Goal: Task Accomplishment & Management: Complete application form

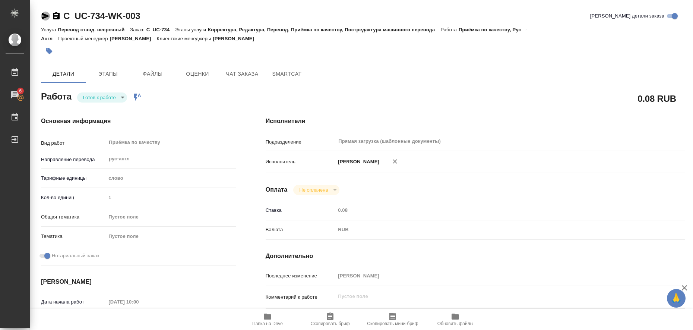
click at [44, 13] on icon "button" at bounding box center [45, 16] width 9 height 9
click at [48, 52] on icon "button" at bounding box center [49, 51] width 6 height 6
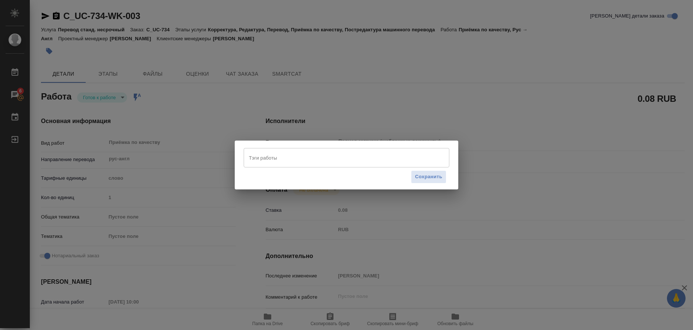
click at [304, 160] on input "Тэги работы" at bounding box center [339, 157] width 185 height 13
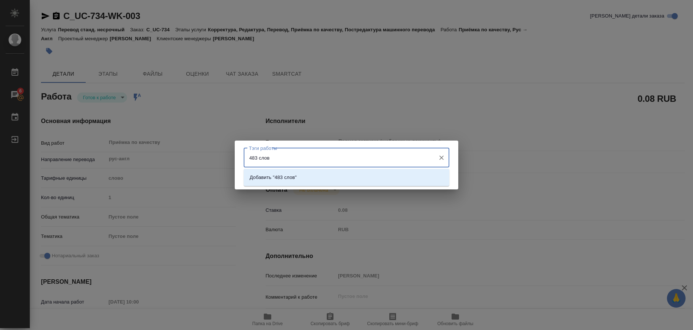
type input "483 слова"
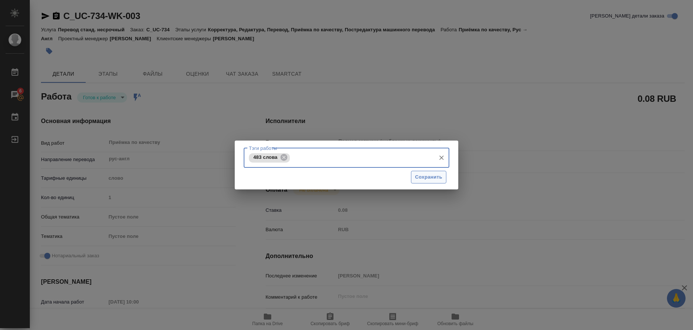
click at [420, 174] on span "Сохранить" at bounding box center [428, 177] width 27 height 9
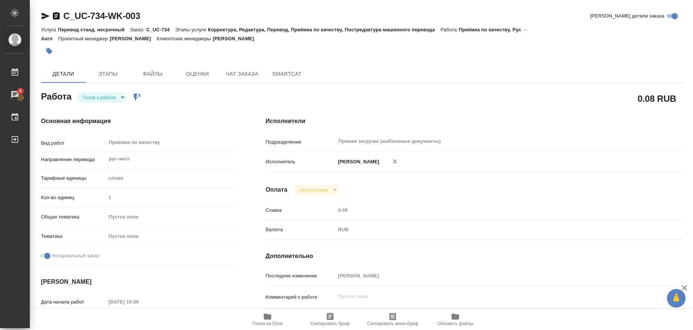
type input "readyForWork"
type input "рус-англ"
type input "5a8b1489cc6b4906c91bfd90"
type input "1"
checkbox input "true"
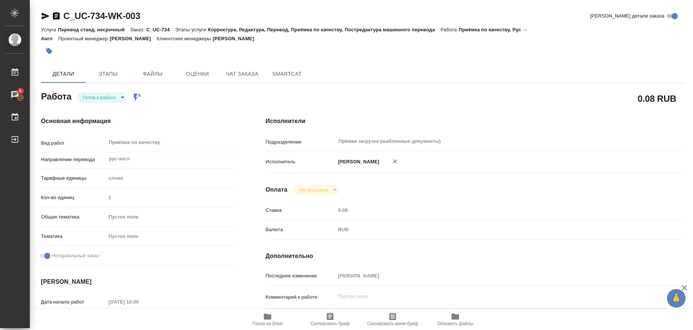
type input "[DATE] 10:00"
type input "21.08.2025 11:00"
type input "21.08.2025 18:00"
type input "Прямая загрузка (шаблонные документы)"
type input "notPayed"
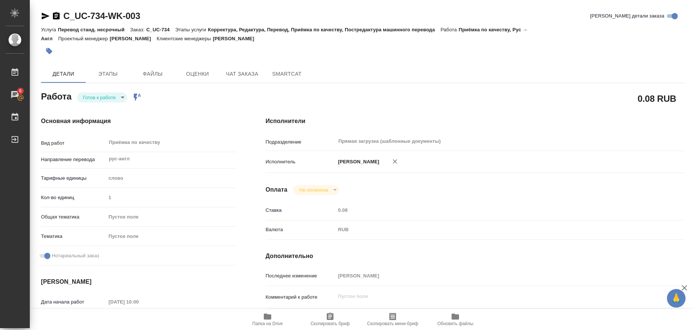
type input "0.08"
type input "RUB"
type input "[PERSON_NAME]"
type input "C_UC-734"
type input "Перевод станд. несрочный"
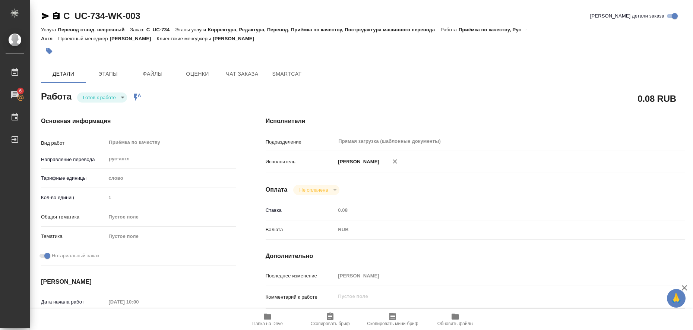
type input "Корректура, Редактура, Перевод, Приёмка по качеству, Постредактура машинного пе…"
type input "Зайцева Светлана"
type input "/Clients/УНИВЕР Капитал/Orders/C_UC-734"
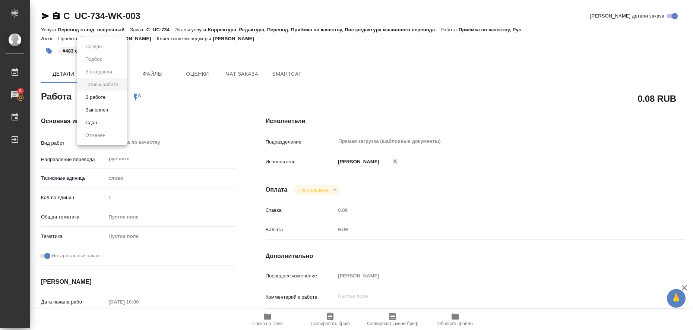
click at [122, 98] on body "🙏 .cls-1 fill:#fff; AWATERA Liubitskaia Olga Работы 6 Чаты График Выйти C_UC-73…" at bounding box center [346, 165] width 693 height 330
click at [111, 107] on li "Выполнен" at bounding box center [102, 110] width 50 height 13
type textarea "x"
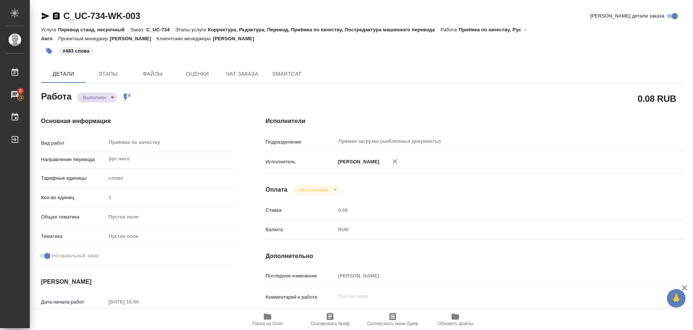
type textarea "x"
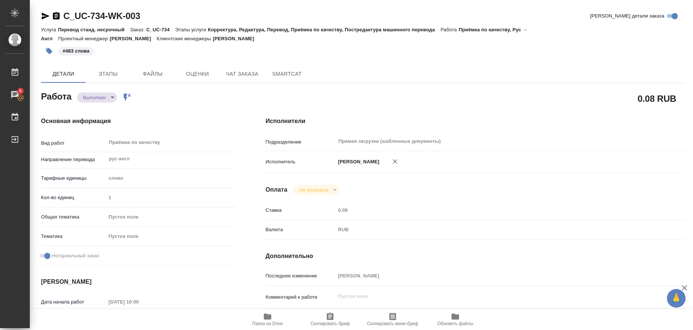
type textarea "x"
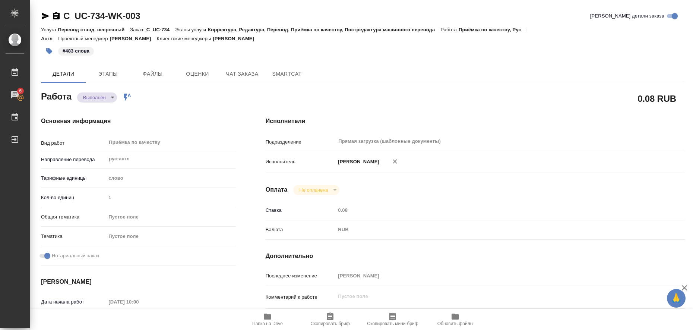
type textarea "x"
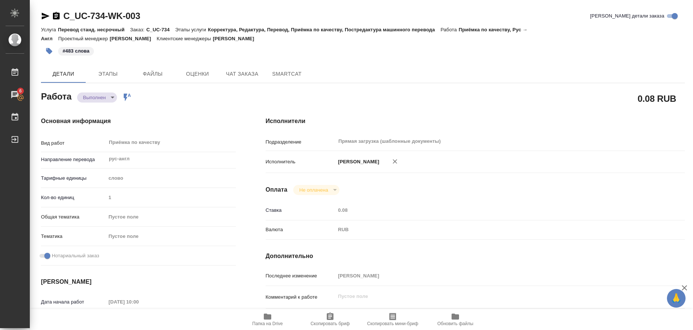
type textarea "x"
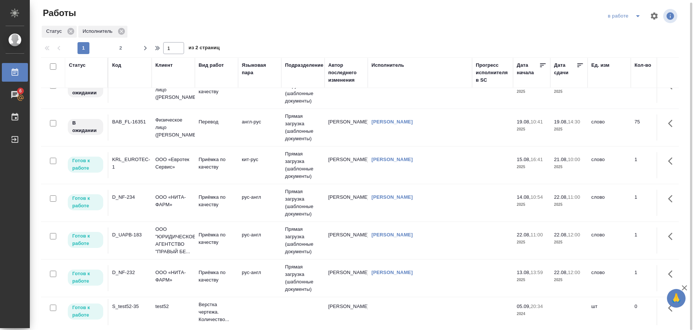
scroll to position [372, 0]
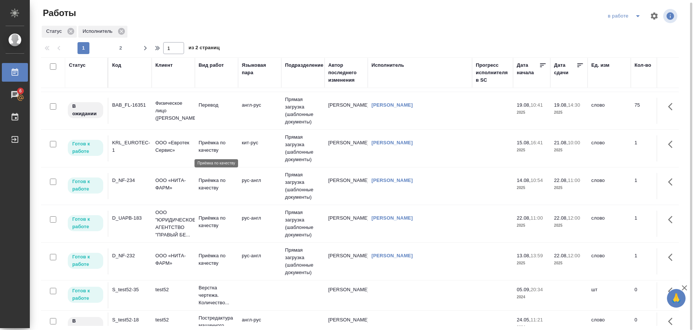
click at [211, 142] on p "Приёмка по качеству" at bounding box center [216, 146] width 36 height 15
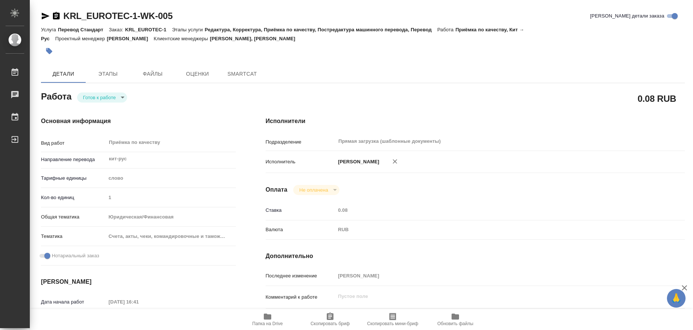
type textarea "x"
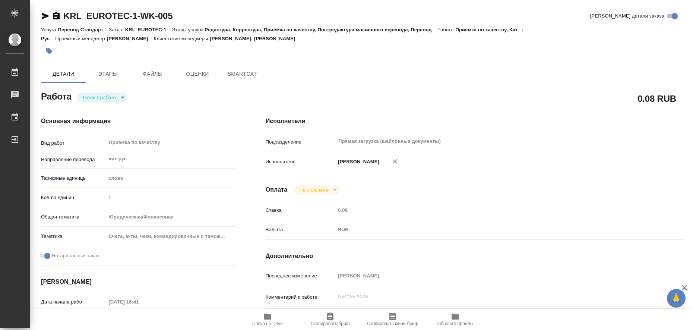
type textarea "x"
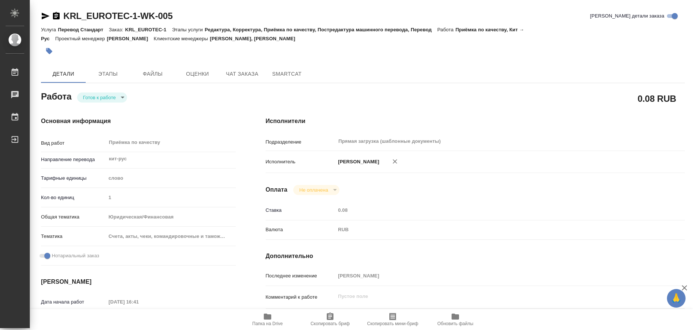
type textarea "x"
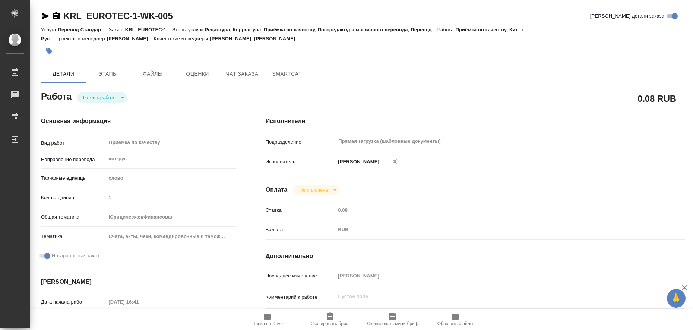
type textarea "x"
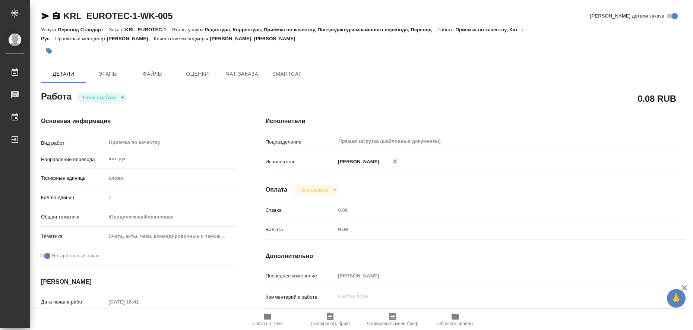
click at [270, 318] on icon "button" at bounding box center [267, 316] width 7 height 6
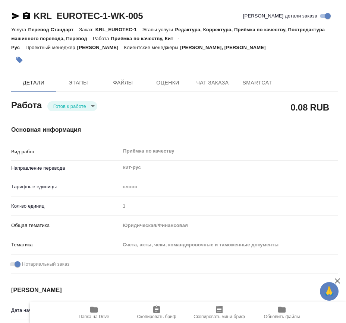
type textarea "x"
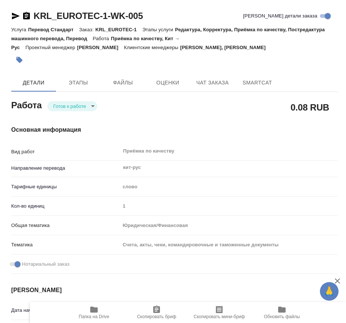
type textarea "x"
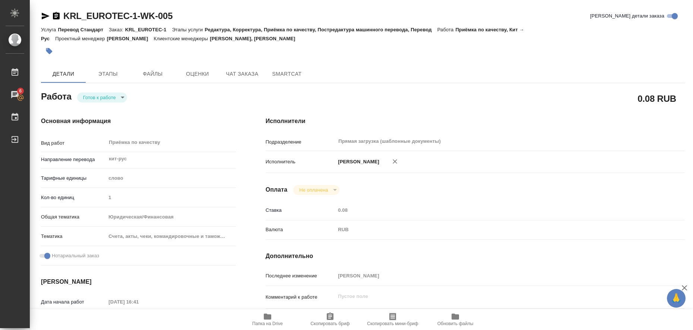
type textarea "x"
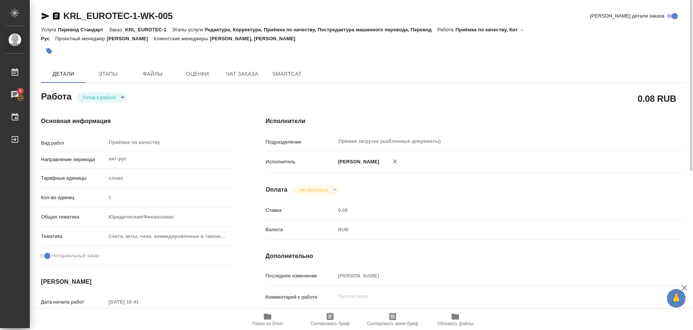
click at [41, 16] on icon "button" at bounding box center [45, 16] width 9 height 9
click at [53, 53] on button "button" at bounding box center [49, 51] width 16 height 16
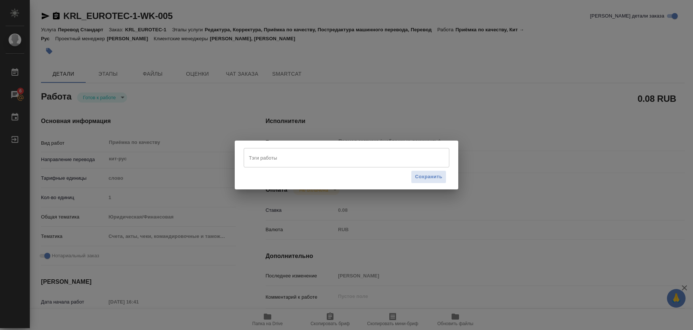
drag, startPoint x: 246, startPoint y: 152, endPoint x: 251, endPoint y: 153, distance: 5.1
click at [247, 152] on div "Тэги работы" at bounding box center [347, 157] width 206 height 19
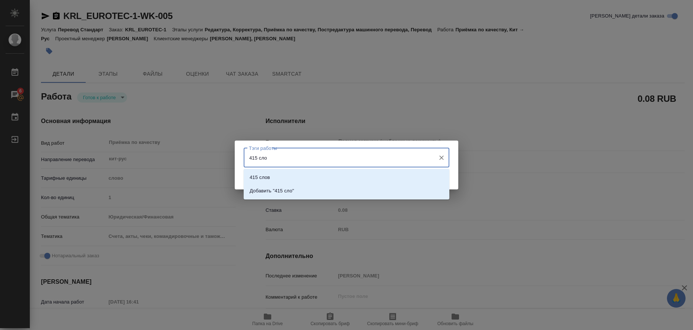
type input "415 слов"
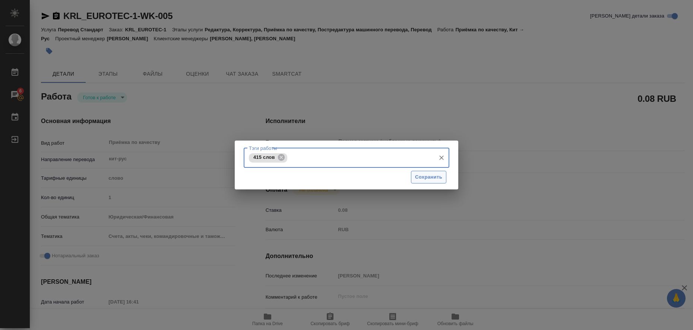
click at [423, 179] on span "Сохранить" at bounding box center [428, 177] width 27 height 9
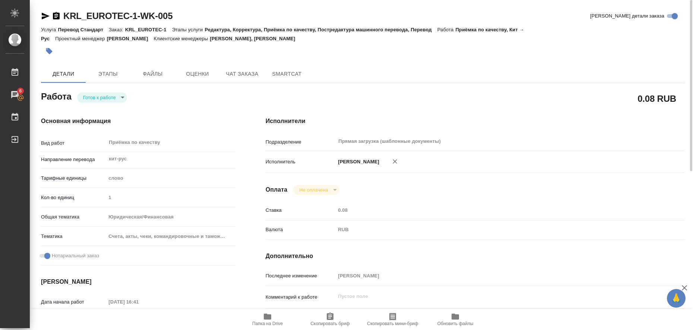
type input "readyForWork"
type textarea "Приёмка по качеству"
type textarea "x"
type input "кит-рус"
type input "5a8b1489cc6b4906c91bfd90"
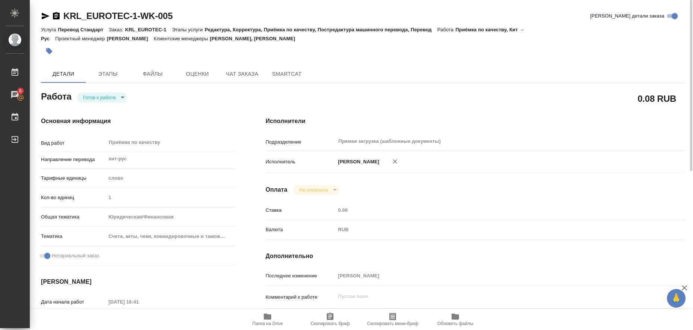
type input "1"
type input "yr-fn"
type input "5f647205b73bc97568ca66c0"
checkbox input "true"
type input "15.08.2025 16:41"
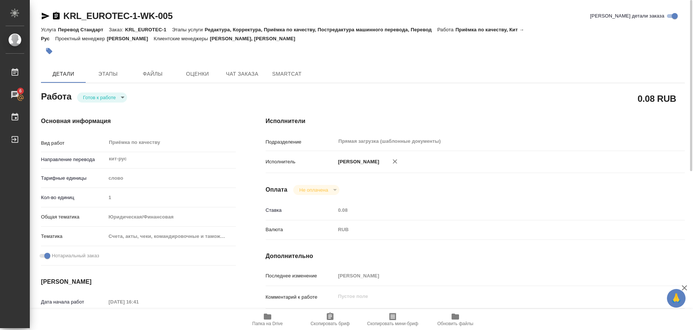
type input "[DATE] 10:00"
type input "Прямая загрузка (шаблонные документы)"
type input "notPayed"
type input "0.08"
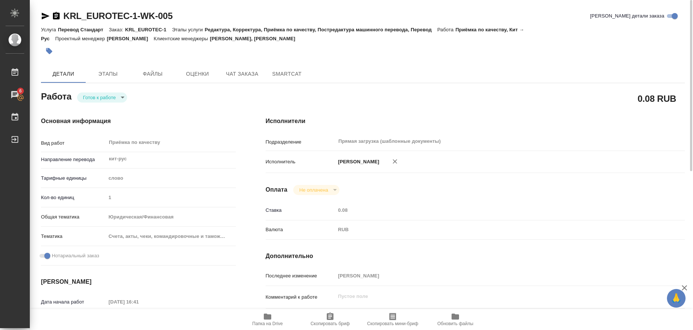
type input "RUB"
type input "[PERSON_NAME]"
type textarea "x"
type textarea "/Clients/«Евротек Сервис»/Orders/KRL_EUROTEC-1/Corrected/KRL_EUROTEC-1-WK-005"
type textarea "x"
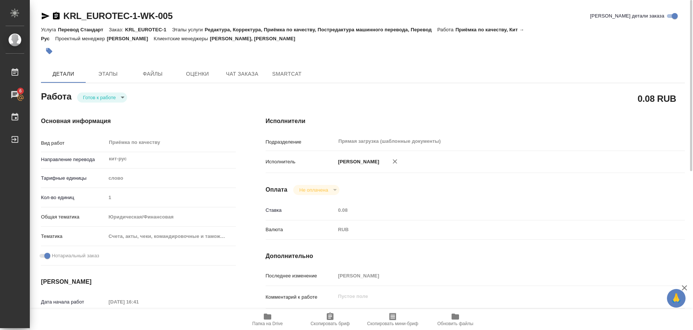
type input "KRL_EUROTEC-1"
type input "Перевод Стандарт"
type input "Редактура, Корректура, Приёмка по качеству, Постредактура машинного перевода, П…"
type input "Касымов Тимур, Голубев Дмитрий"
type input "/Clients/«Евротек Сервис»/Orders/KRL_EUROTEC-1"
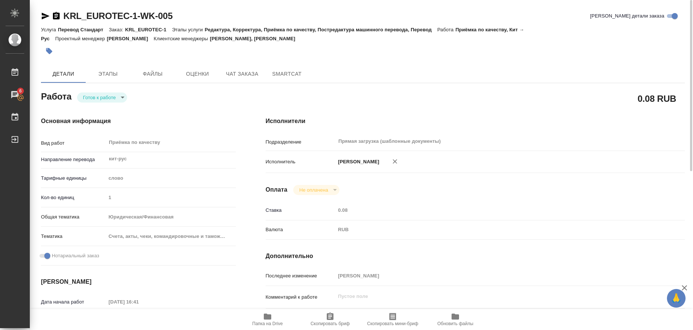
type textarea "x"
type textarea "НОТ нужен документ в такой же форме. В таблице с шапкой"
type textarea "x"
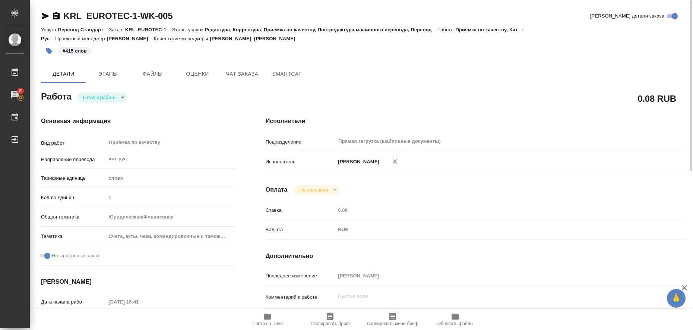
type textarea "x"
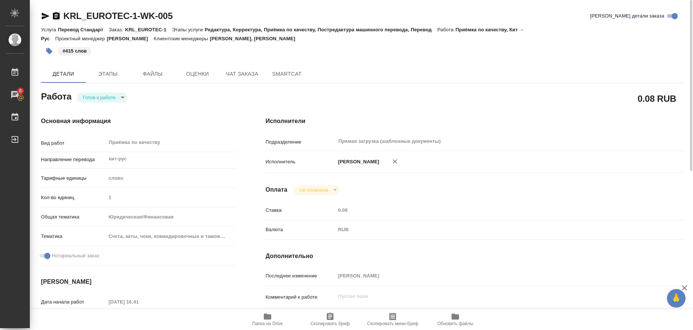
type textarea "x"
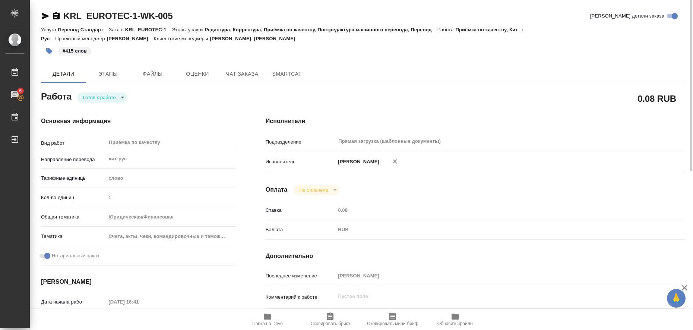
type textarea "x"
click at [122, 99] on body "🙏 .cls-1 fill:#fff; AWATERA Liubitskaia Olga Работы 6 Чаты График Выйти KRL_EUR…" at bounding box center [346, 165] width 693 height 330
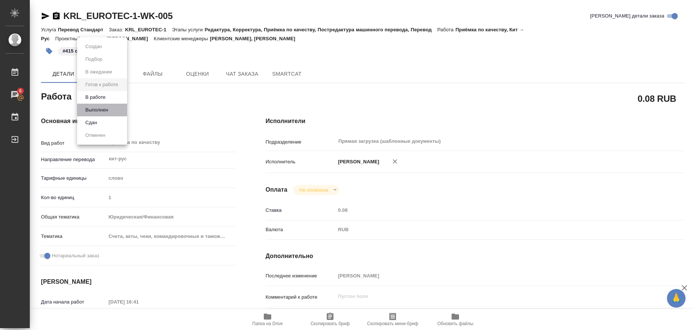
click at [116, 111] on li "Выполнен" at bounding box center [102, 110] width 50 height 13
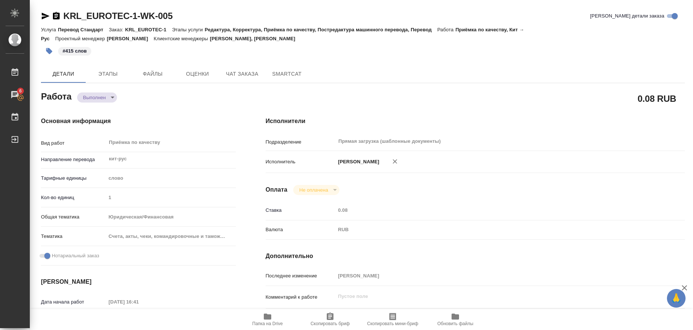
type textarea "x"
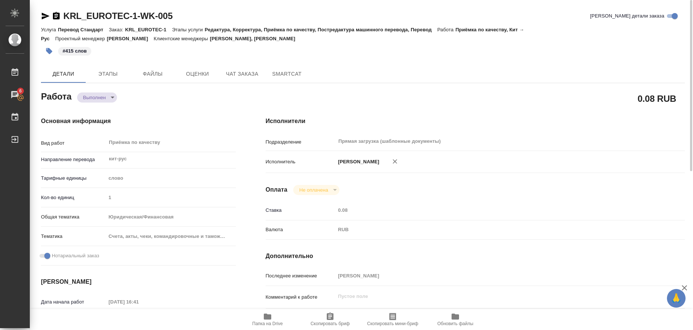
type textarea "x"
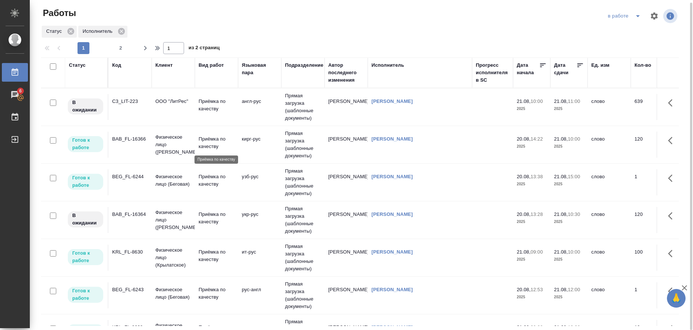
click at [211, 141] on p "Приёмка по качеству" at bounding box center [216, 142] width 36 height 15
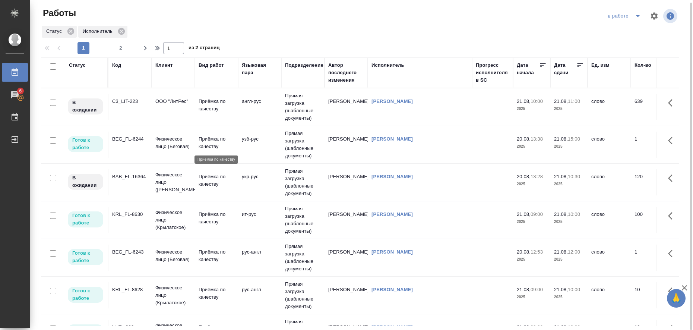
click at [213, 144] on p "Приёмка по качеству" at bounding box center [216, 142] width 36 height 15
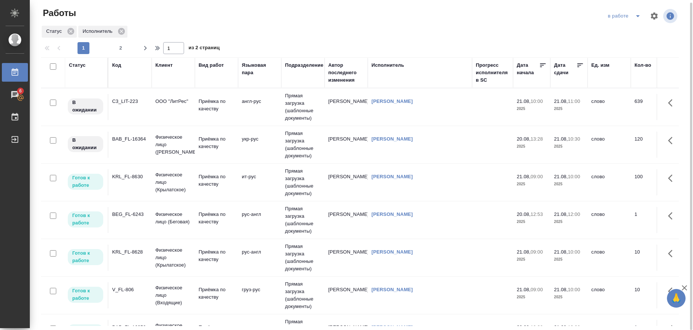
click at [502, 120] on td at bounding box center [492, 107] width 41 height 26
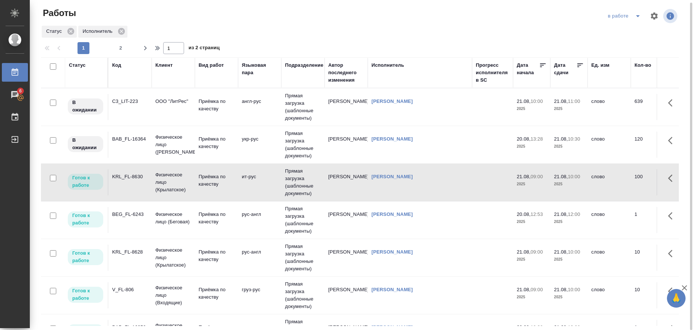
click at [438, 120] on td "[PERSON_NAME]" at bounding box center [419, 107] width 104 height 26
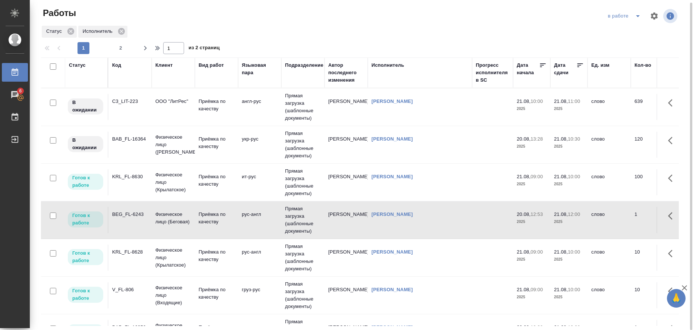
click at [357, 120] on td "[PERSON_NAME]" at bounding box center [345, 107] width 43 height 26
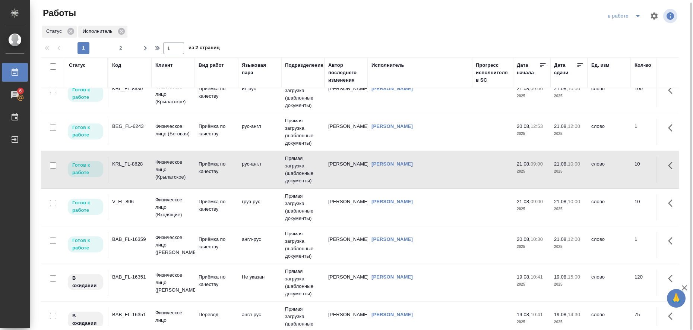
scroll to position [140, 0]
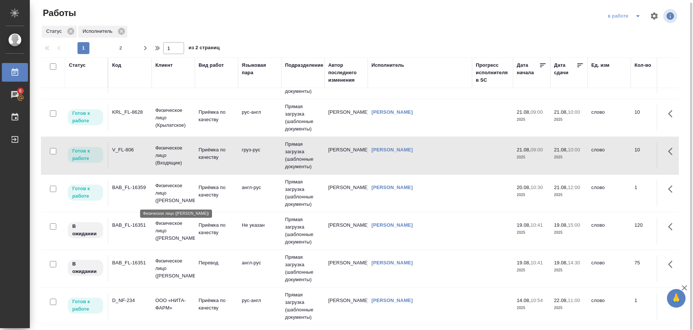
click at [187, 195] on p "Физическое лицо ([PERSON_NAME])" at bounding box center [173, 193] width 36 height 22
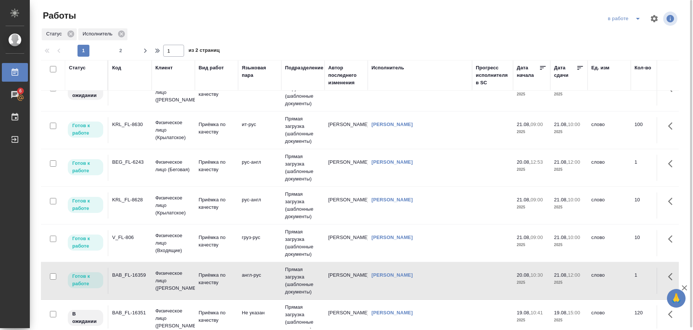
scroll to position [0, 0]
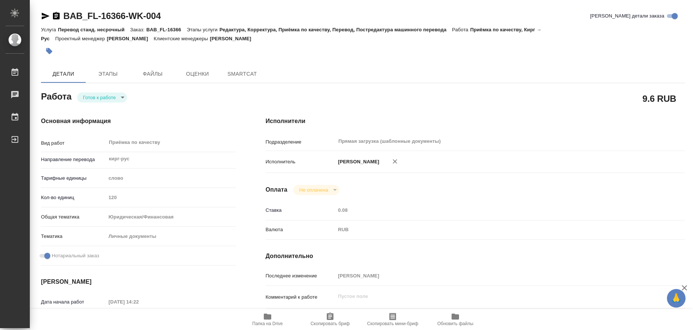
type textarea "x"
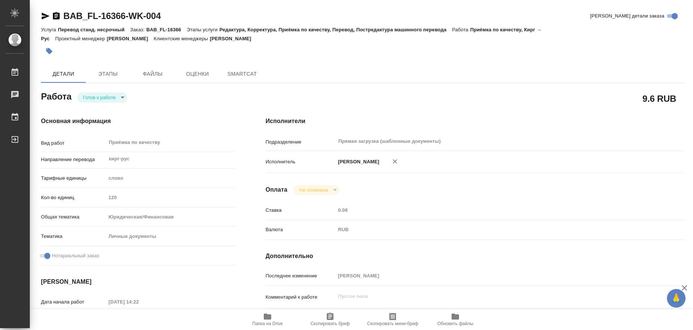
type textarea "x"
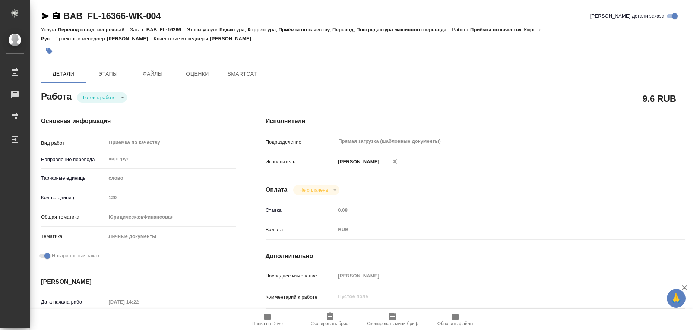
type textarea "x"
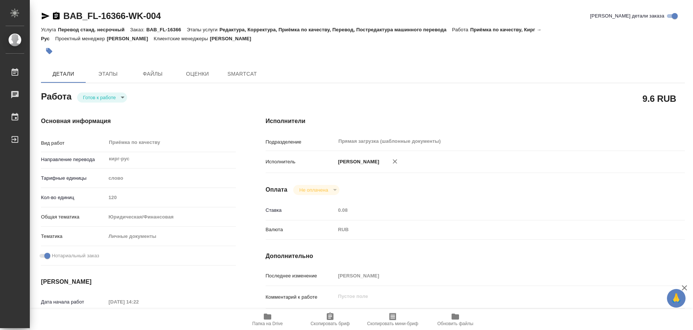
type textarea "x"
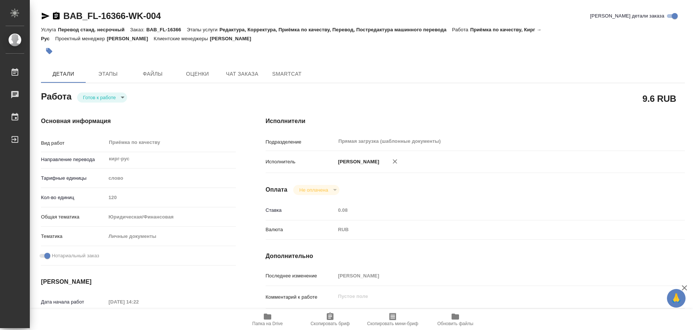
type textarea "x"
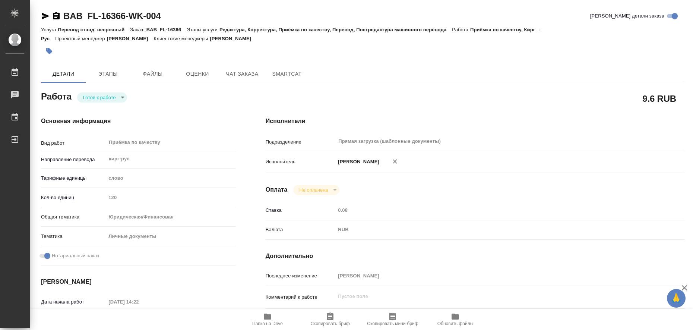
type textarea "x"
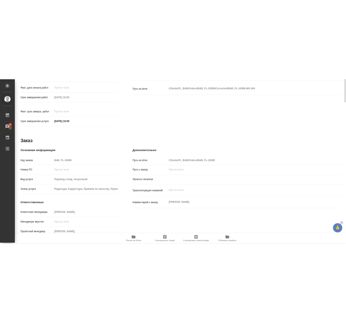
scroll to position [73, 0]
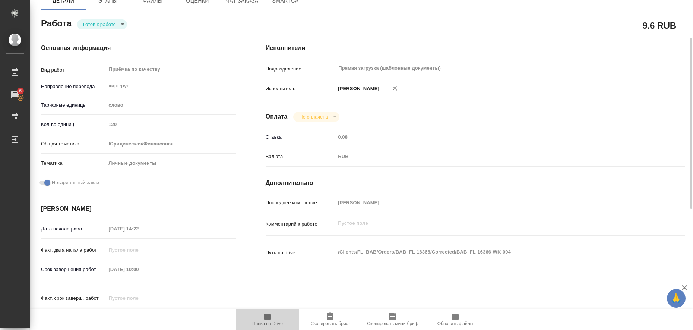
click at [265, 316] on icon "button" at bounding box center [267, 316] width 7 height 6
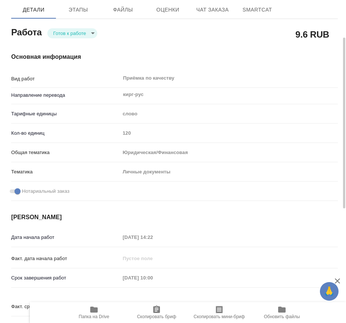
type textarea "x"
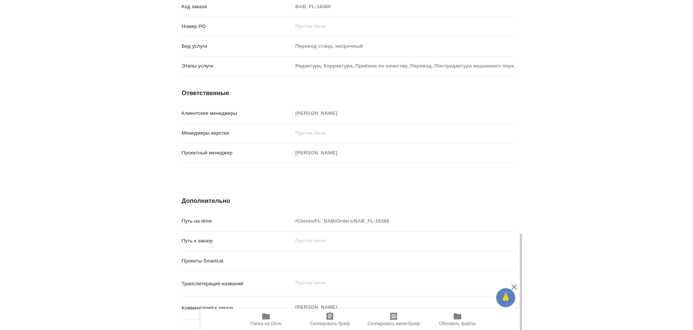
scroll to position [729, 0]
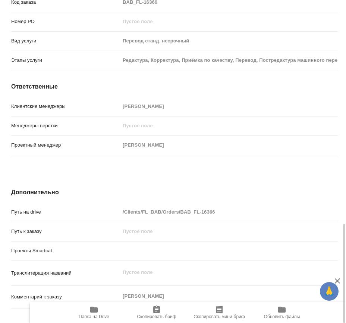
type textarea "x"
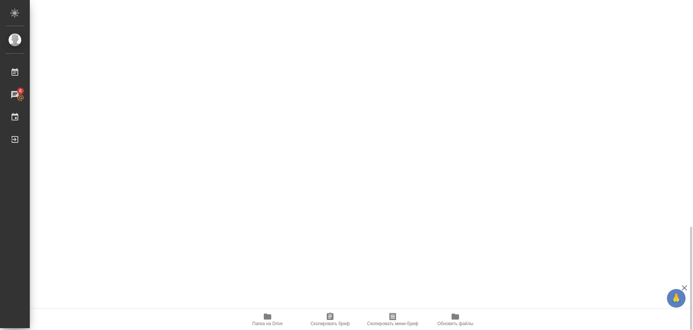
type textarea "x"
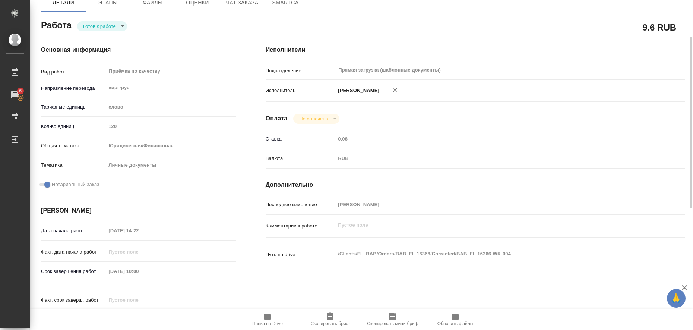
scroll to position [0, 0]
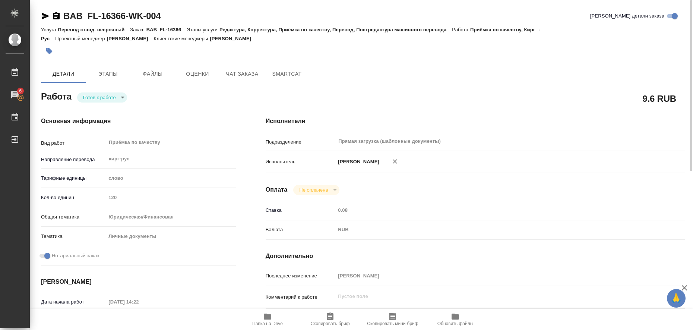
click at [46, 15] on icon "button" at bounding box center [46, 16] width 8 height 7
click at [49, 49] on icon "button" at bounding box center [49, 51] width 6 height 6
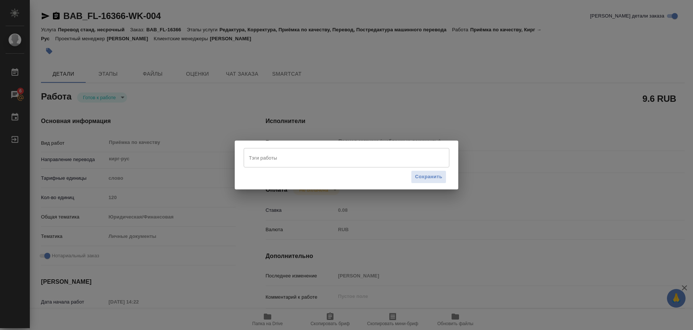
click at [293, 163] on input "Тэги работы" at bounding box center [339, 157] width 185 height 13
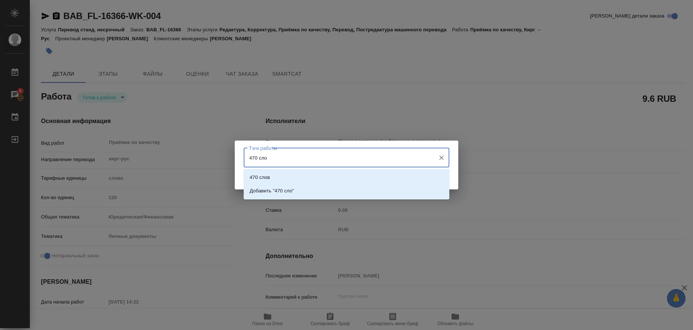
type input "470 слов"
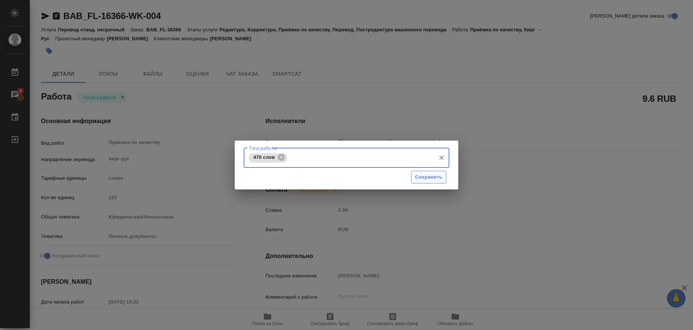
click at [433, 176] on span "Сохранить" at bounding box center [428, 177] width 27 height 9
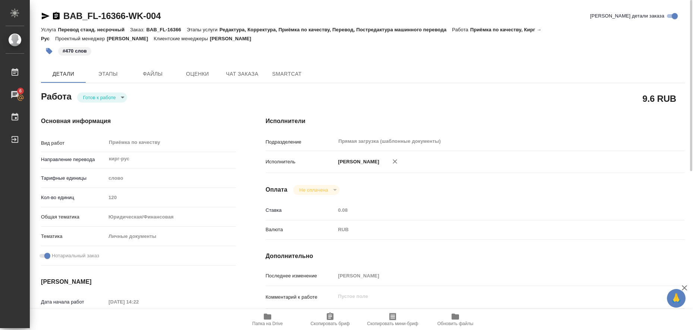
type input "readyForWork"
type textarea "Приёмка по качеству"
type textarea "x"
type input "кирг-рус"
type input "5a8b1489cc6b4906c91bfd90"
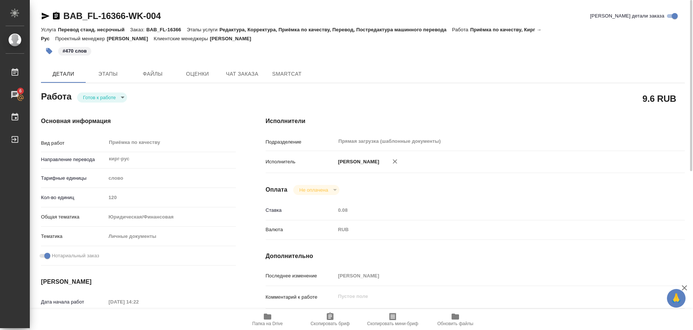
type input "120"
type input "yr-fn"
type input "5a8b8b956a9677013d343cfe"
checkbox input "true"
type input "20.08.2025 14:22"
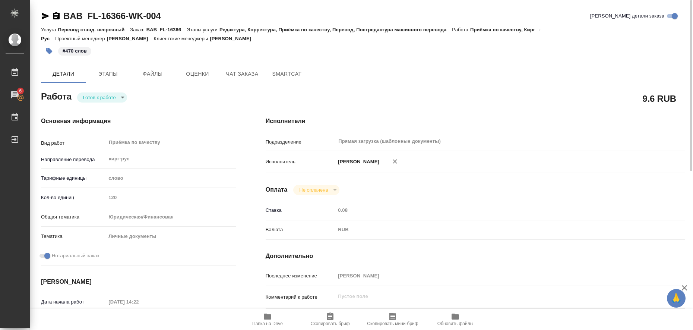
type input "21.08.2025 10:00"
type input "Прямая загрузка (шаблонные документы)"
type input "notPayed"
type input "0.08"
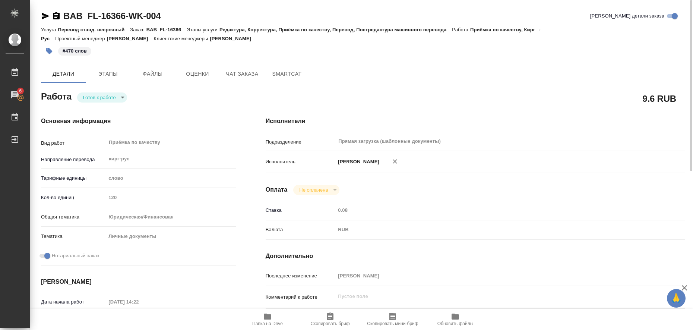
type input "RUB"
type input "[PERSON_NAME]"
type textarea "x"
type textarea "/Clients/FL_BAB/Orders/BAB_FL-16366/Corrected/BAB_FL-16366-WK-004"
type textarea "x"
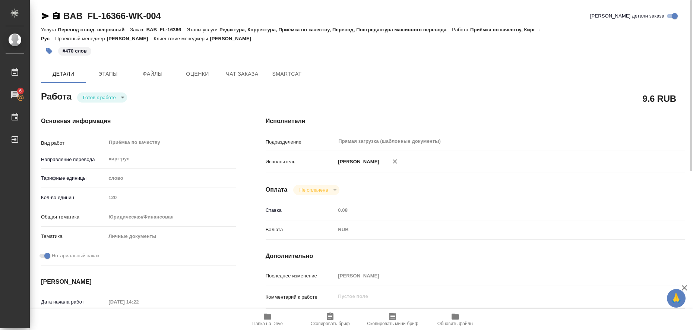
type input "BAB_FL-16366"
type input "Перевод станд. несрочный"
type input "Редактура, Корректура, Приёмка по качеству, Перевод, Постредактура машинного пе…"
type input "Голубев Дмитрий"
type input "/Clients/FL_BAB/Orders/BAB_FL-16366"
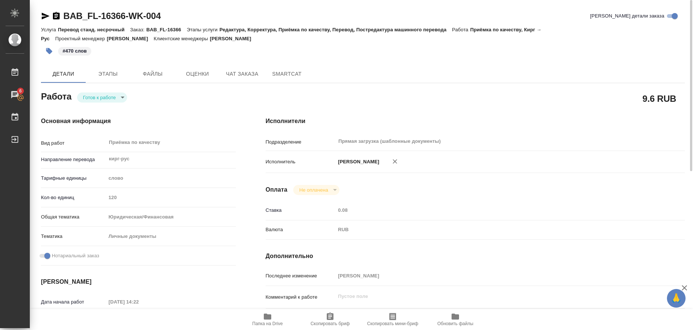
type textarea "x"
type textarea "Сахарово"
type textarea "x"
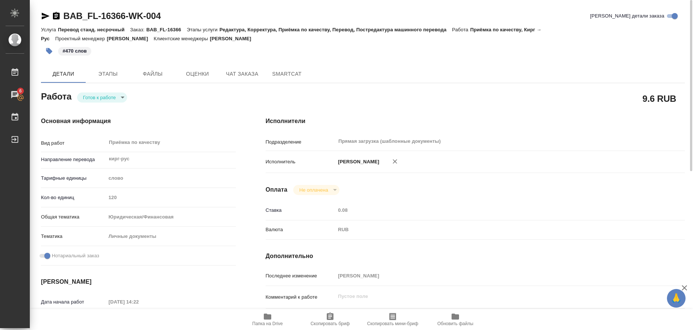
type textarea "x"
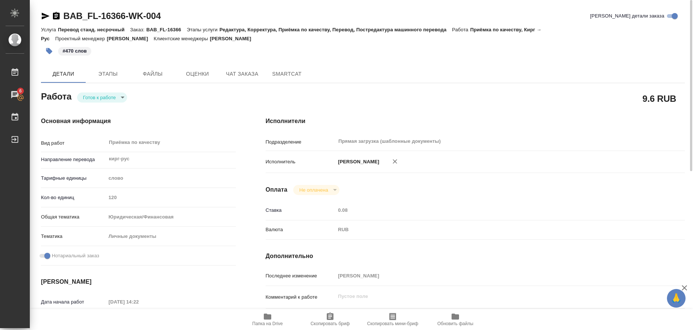
type textarea "x"
click at [120, 97] on body "🙏 .cls-1 fill:#fff; AWATERA Liubitskaia Olga Работы 6 Чаты График Выйти BAB_FL-…" at bounding box center [346, 165] width 693 height 330
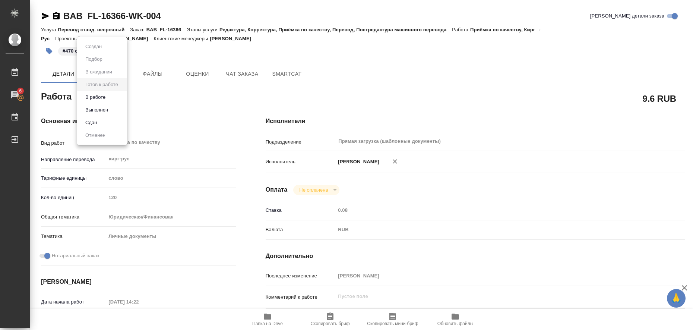
type textarea "x"
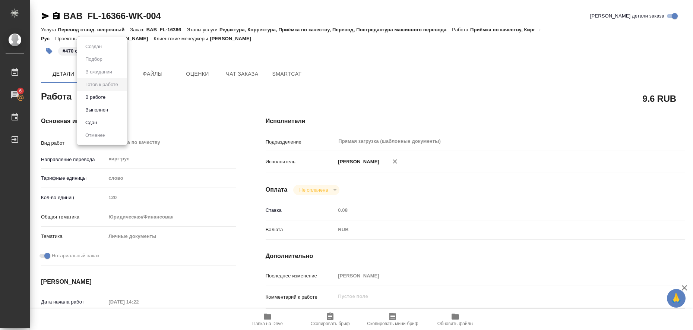
click at [120, 109] on li "Выполнен" at bounding box center [102, 110] width 50 height 13
type textarea "x"
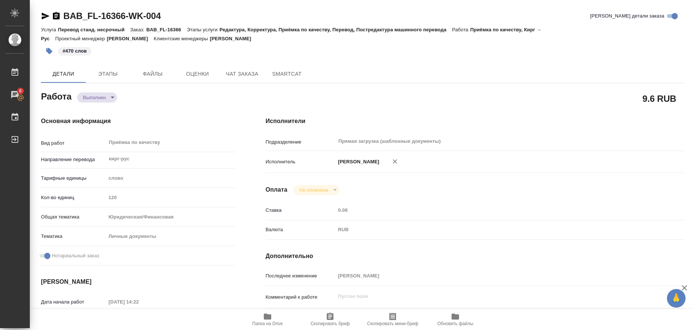
type textarea "x"
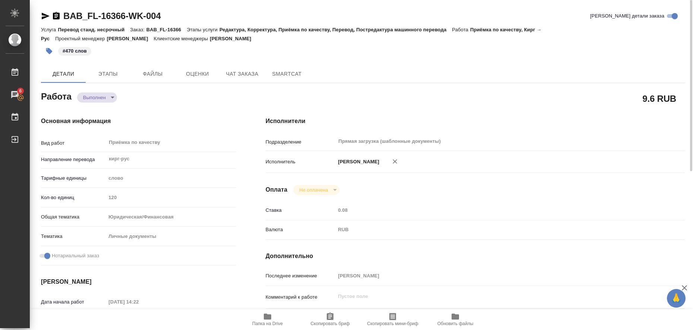
type textarea "x"
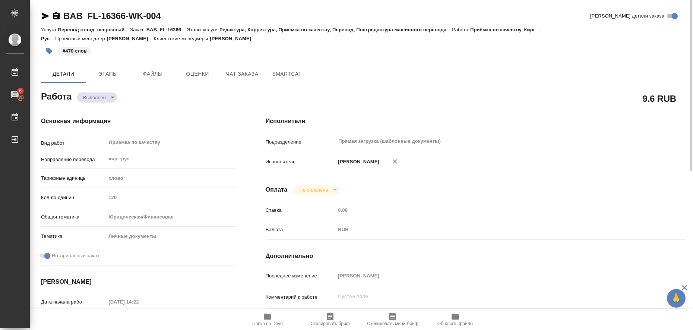
type textarea "x"
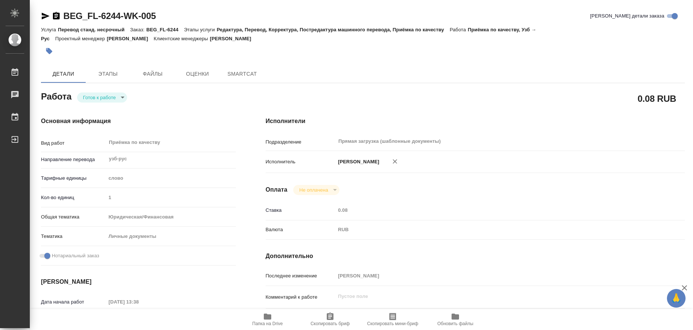
type textarea "x"
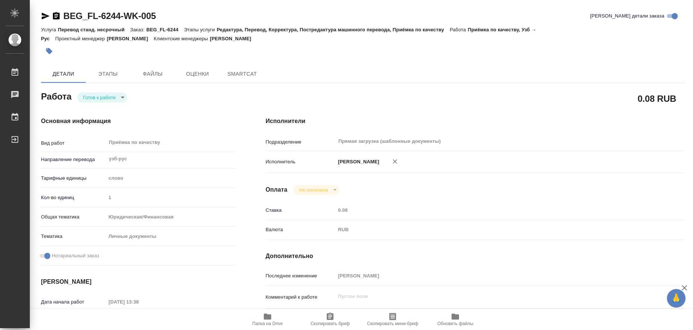
type textarea "x"
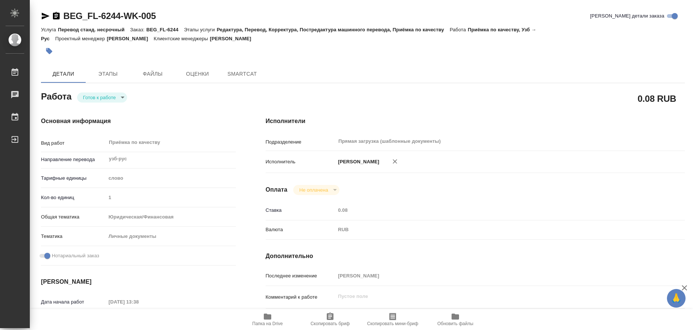
type textarea "x"
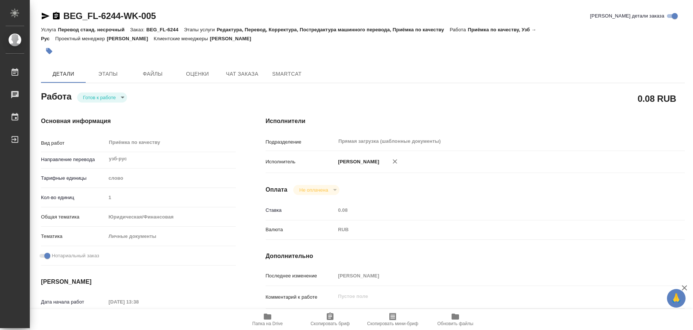
type textarea "x"
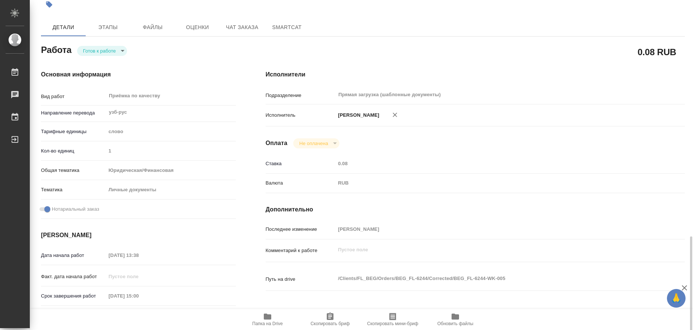
scroll to position [233, 0]
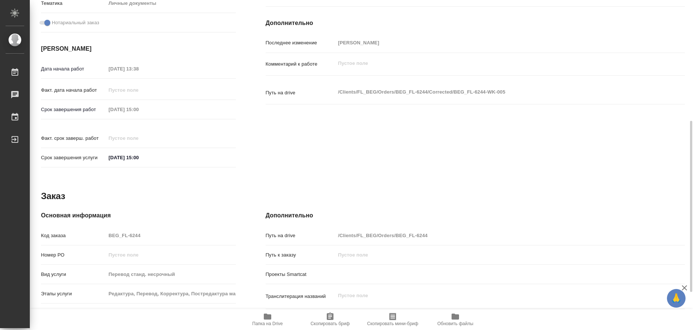
type textarea "x"
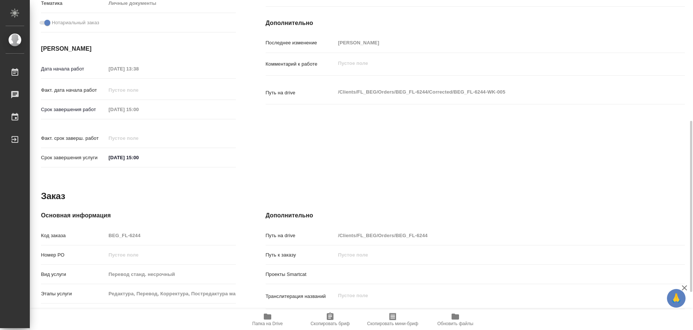
scroll to position [306, 0]
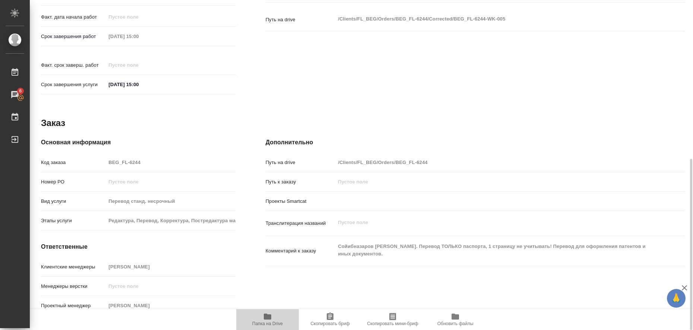
click at [267, 315] on icon "button" at bounding box center [267, 316] width 7 height 6
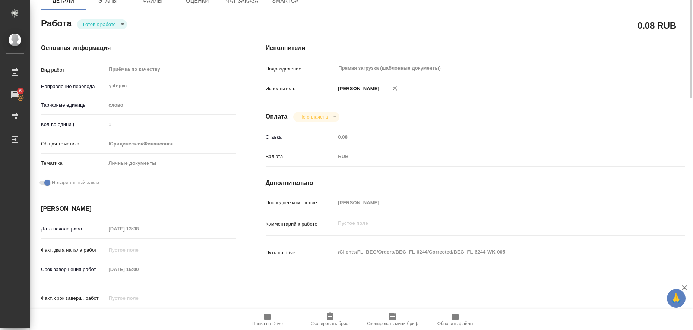
scroll to position [0, 0]
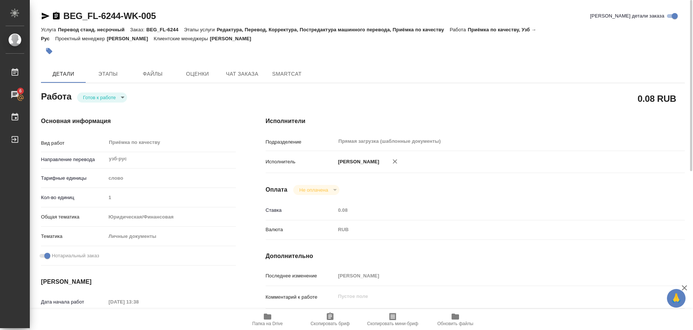
type textarea "x"
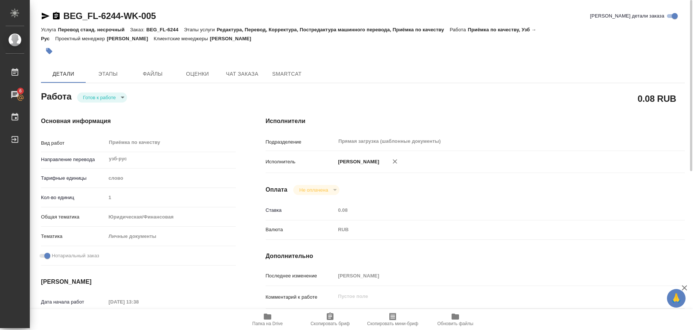
type textarea "x"
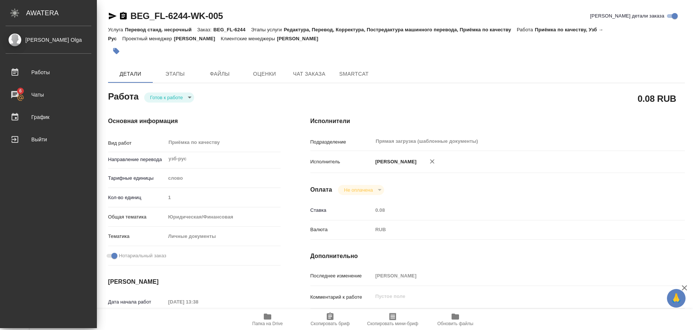
type textarea "x"
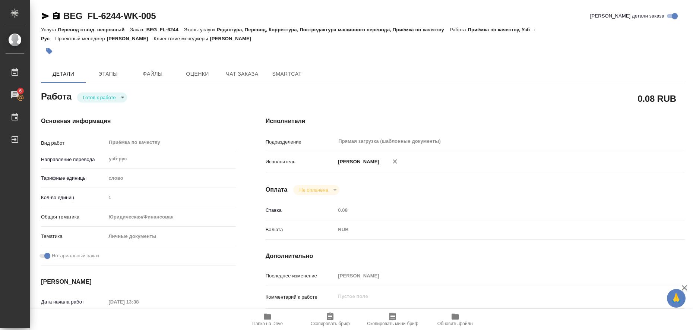
click at [46, 16] on icon "button" at bounding box center [46, 16] width 8 height 7
click at [47, 51] on icon "button" at bounding box center [49, 51] width 6 height 6
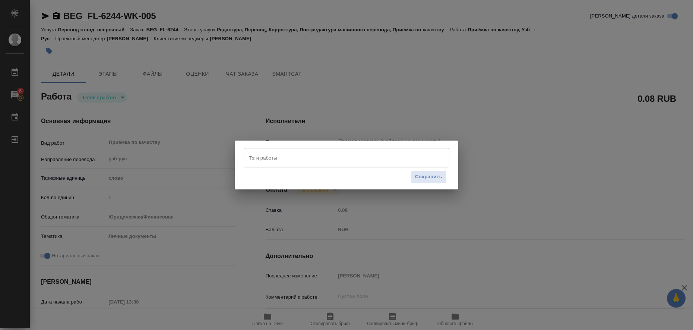
click at [283, 157] on input "Тэги работы" at bounding box center [339, 157] width 185 height 13
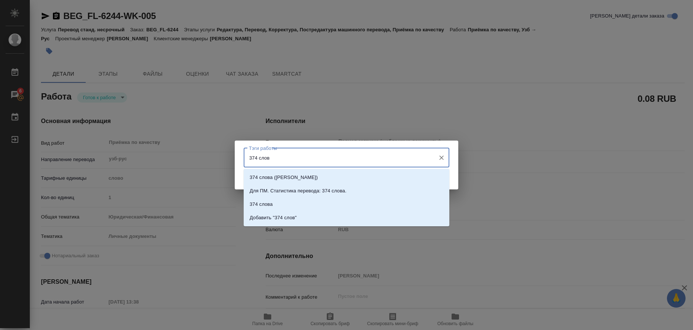
type input "374 слова"
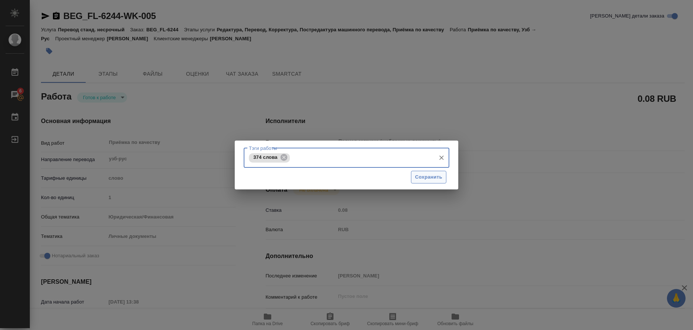
click at [433, 180] on span "Сохранить" at bounding box center [428, 177] width 27 height 9
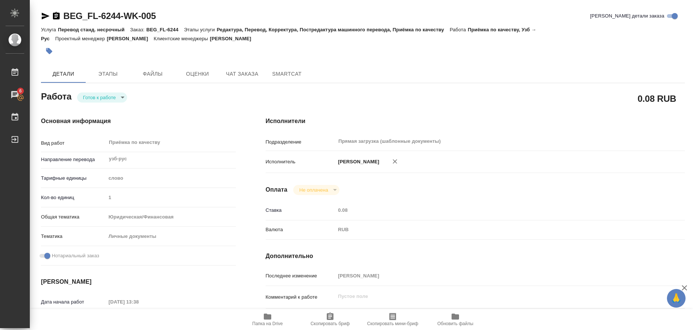
type input "readyForWork"
type textarea "Приёмка по качеству"
type textarea "x"
type input "узб-рус"
type input "5a8b1489cc6b4906c91bfd90"
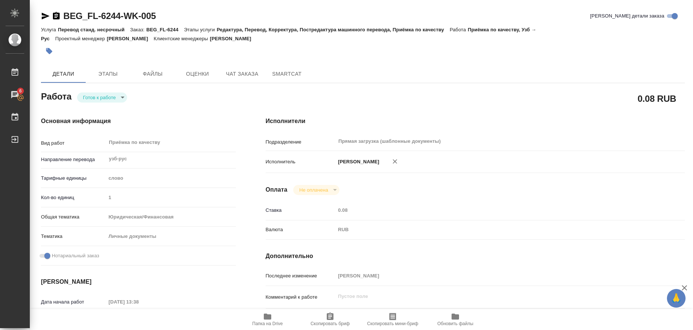
type input "1"
type input "yr-fn"
type input "5a8b8b956a9677013d343cfe"
checkbox input "true"
type input "[DATE] 13:38"
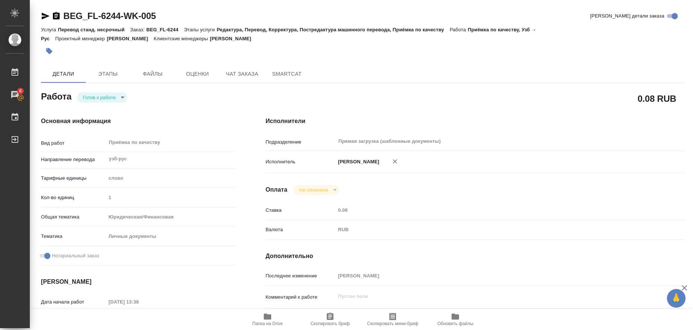
type input "[DATE] 15:00"
type input "Прямая загрузка (шаблонные документы)"
type input "notPayed"
type input "0.08"
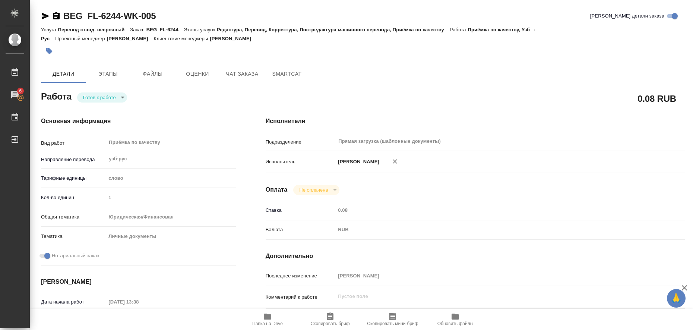
type input "RUB"
type input "[PERSON_NAME]"
type textarea "x"
type textarea "/Clients/FL_BEG/Orders/BEG_FL-6244/Corrected/BEG_FL-6244-WK-005"
type textarea "x"
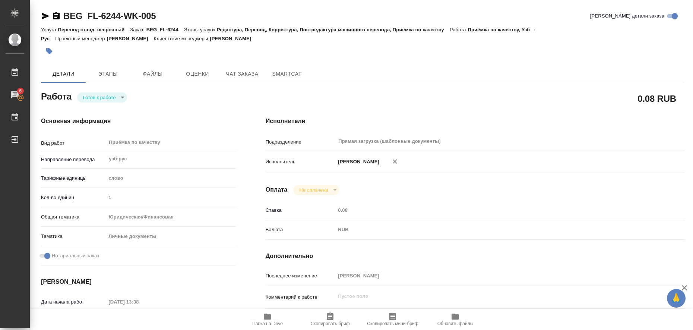
type input "BEG_FL-6244"
type input "Перевод станд. несрочный"
type input "Редактура, Перевод, Корректура, Постредактура машинного перевода, Приёмка по ка…"
type input "[PERSON_NAME]"
type input "/Clients/FL_BEG/Orders/BEG_FL-6244"
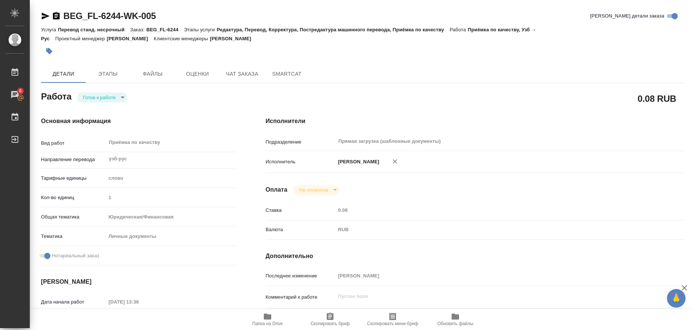
type textarea "x"
type textarea "Сойибназаров [PERSON_NAME]. Перевод ТОЛЬКО паспорта, 1 страницу не учитывать! П…"
type textarea "x"
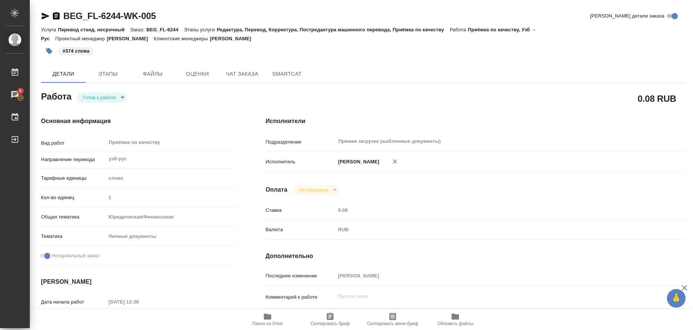
type textarea "x"
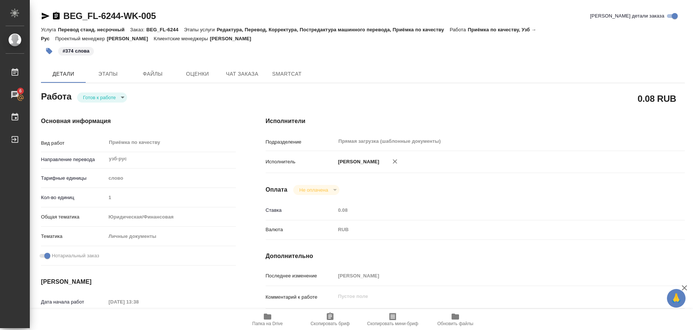
type textarea "x"
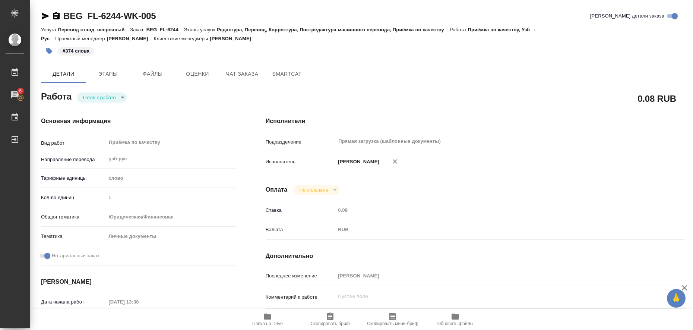
type textarea "x"
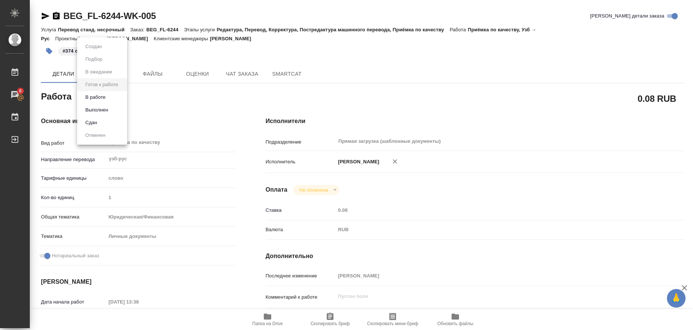
type textarea "x"
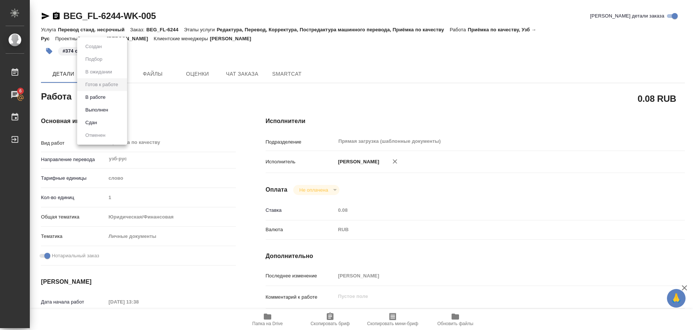
click at [122, 98] on body "🙏 .cls-1 fill:#fff; [PERSON_NAME] [PERSON_NAME] 6 Чаты График Выйти BEG_FL-6244…" at bounding box center [346, 165] width 693 height 330
click at [115, 110] on li "Выполнен" at bounding box center [102, 110] width 50 height 13
type textarea "x"
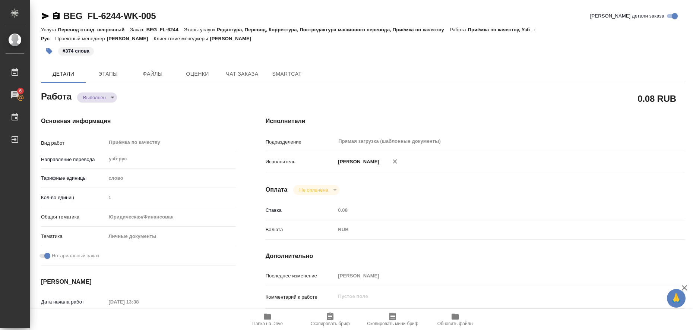
type textarea "x"
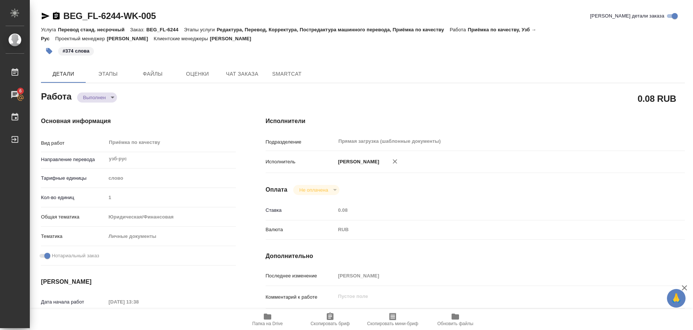
type textarea "x"
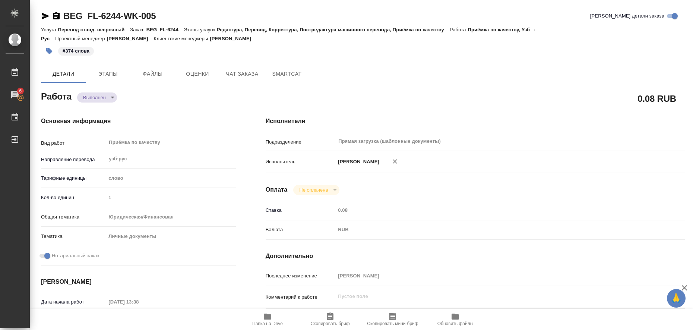
type textarea "x"
